Goal: Task Accomplishment & Management: Manage account settings

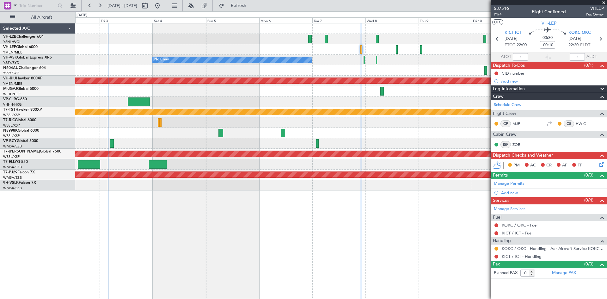
click at [331, 94] on div at bounding box center [340, 91] width 531 height 10
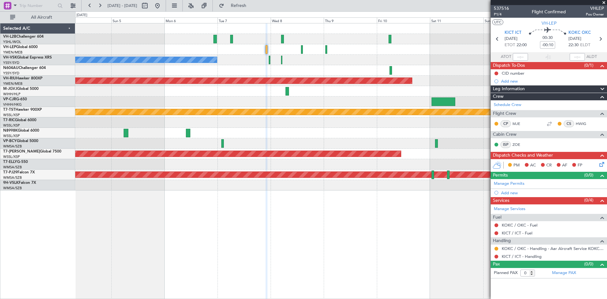
click at [340, 103] on div at bounding box center [340, 101] width 531 height 10
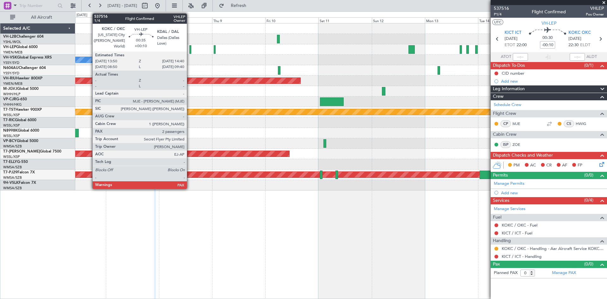
click at [190, 53] on div at bounding box center [190, 49] width 2 height 9
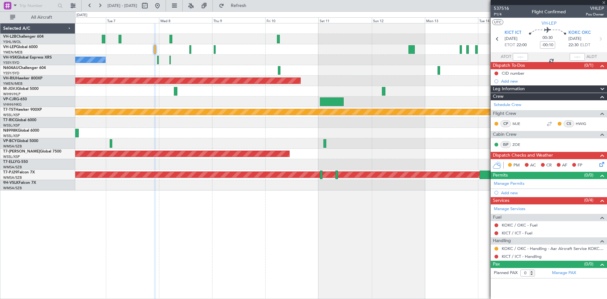
type input "+00:10"
type input "2"
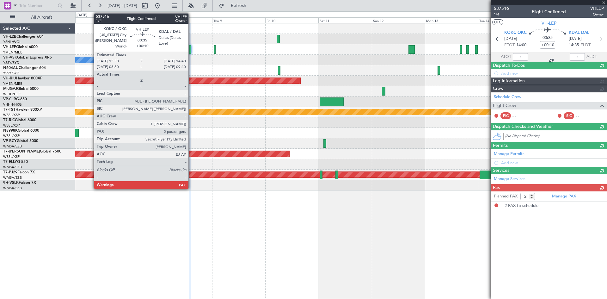
click at [191, 51] on div at bounding box center [190, 49] width 2 height 9
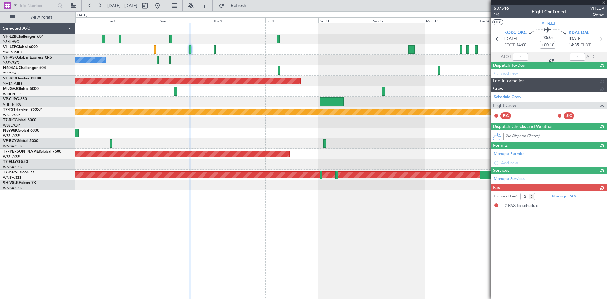
click at [191, 51] on div at bounding box center [190, 49] width 2 height 9
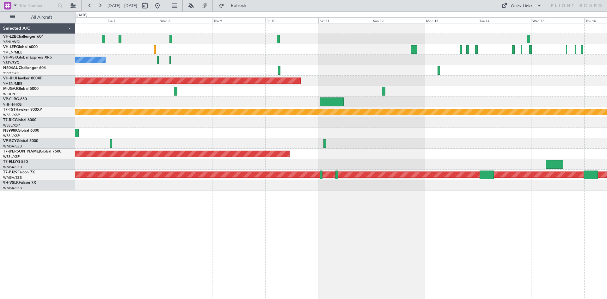
click at [315, 68] on div at bounding box center [340, 70] width 531 height 10
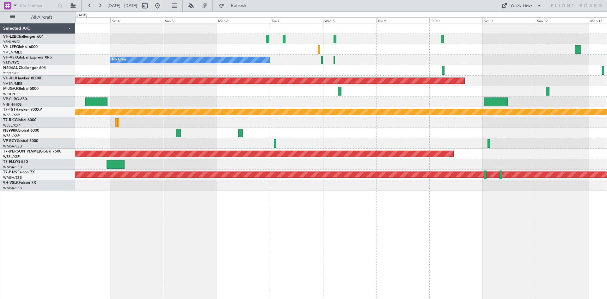
click at [480, 66] on div at bounding box center [340, 70] width 531 height 10
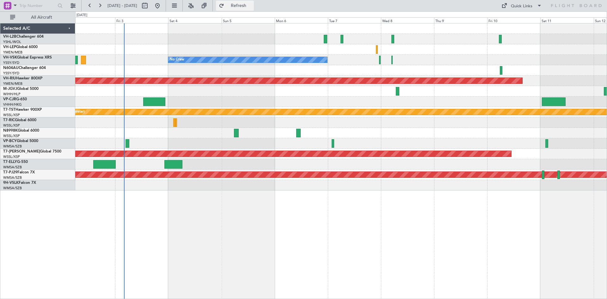
click at [252, 8] on span "Refresh" at bounding box center [238, 5] width 27 height 4
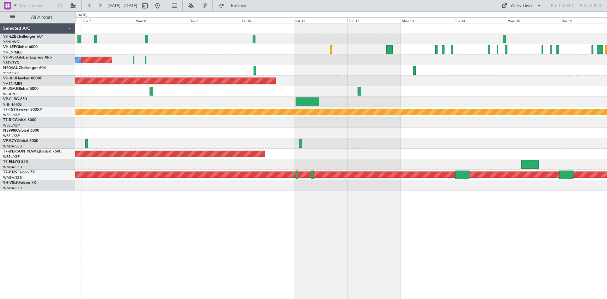
click at [211, 63] on div "Planned Maint Sydney ([PERSON_NAME] Intl) No Crew" at bounding box center [340, 60] width 531 height 10
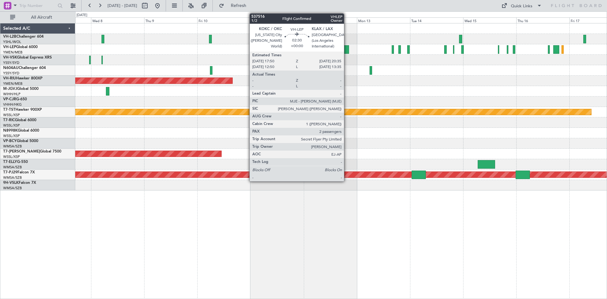
click at [347, 53] on div at bounding box center [345, 49] width 6 height 9
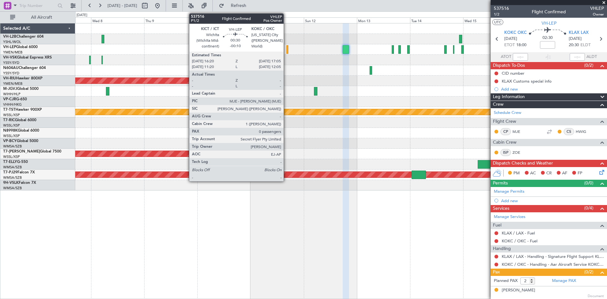
click at [286, 51] on div at bounding box center [287, 49] width 2 height 9
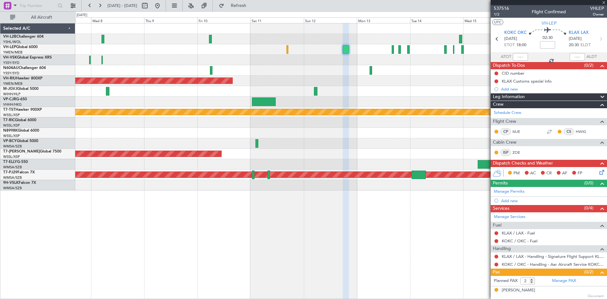
type input "-00:10"
type input "0"
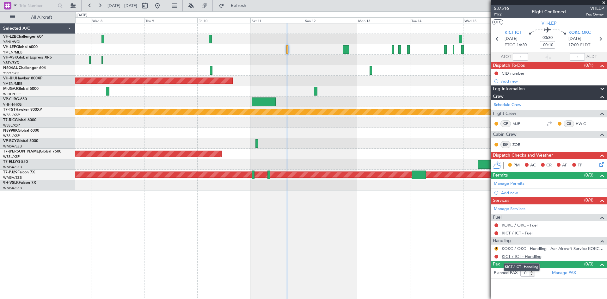
click at [514, 257] on link "KICT / ICT - Handling" at bounding box center [521, 255] width 40 height 5
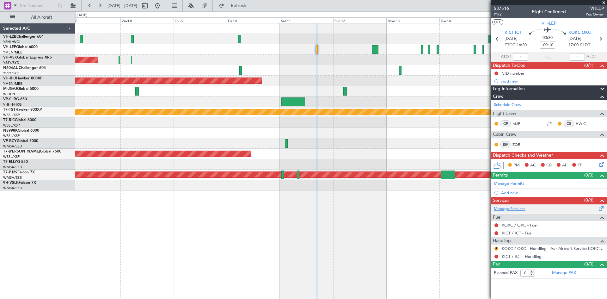
click at [519, 209] on link "Manage Services" at bounding box center [509, 209] width 32 height 6
click at [507, 206] on link "Manage Services" at bounding box center [509, 209] width 32 height 6
